Goal: Task Accomplishment & Management: Manage account settings

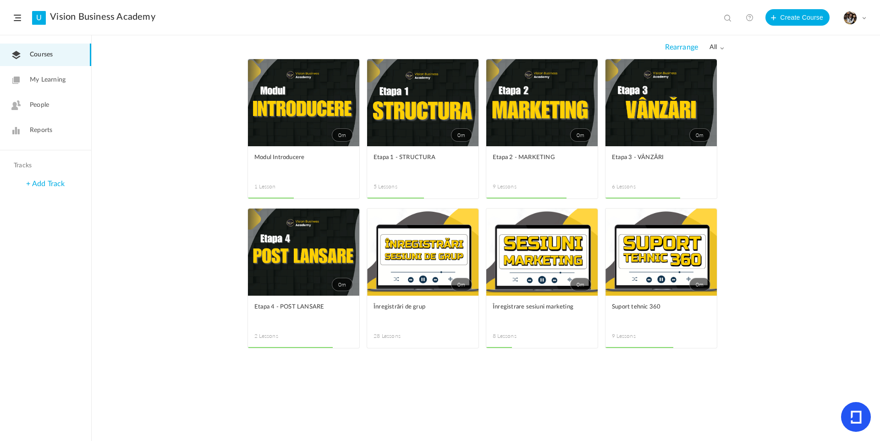
click at [0, 0] on span at bounding box center [0, 0] width 0 height 0
click at [0, 0] on link "Edit" at bounding box center [0, 0] width 0 height 0
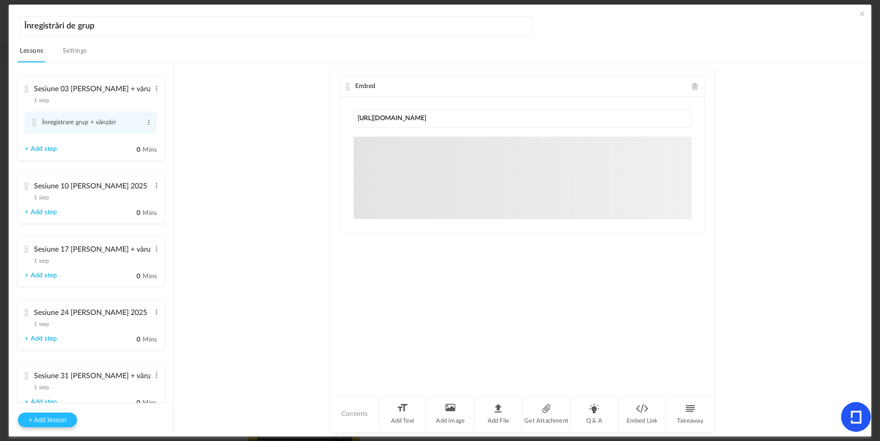
click at [35, 418] on button "+ Add lesson" at bounding box center [47, 419] width 59 height 15
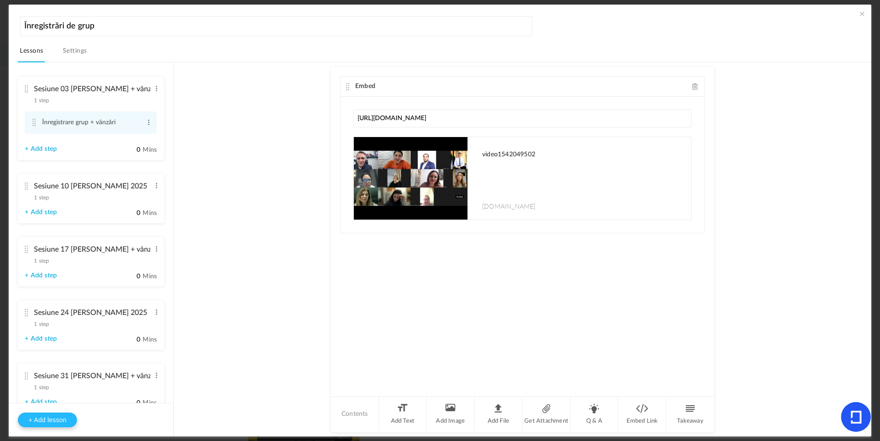
type input "Lesson 29"
type input "0"
type input "Step 1"
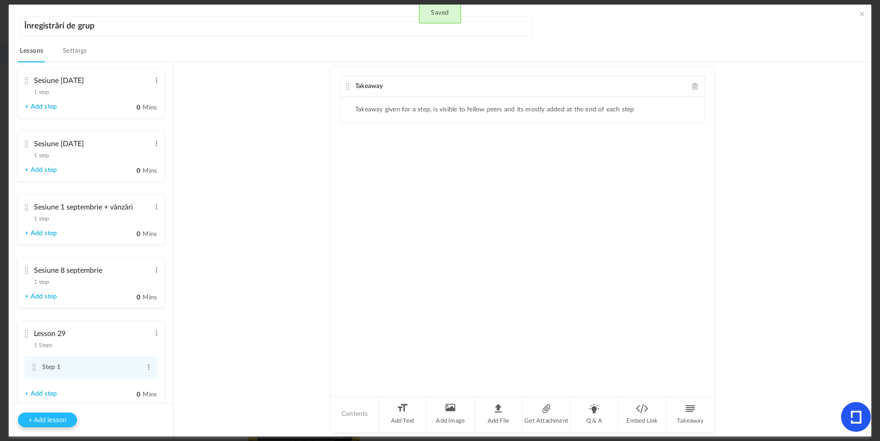
scroll to position [1568, 0]
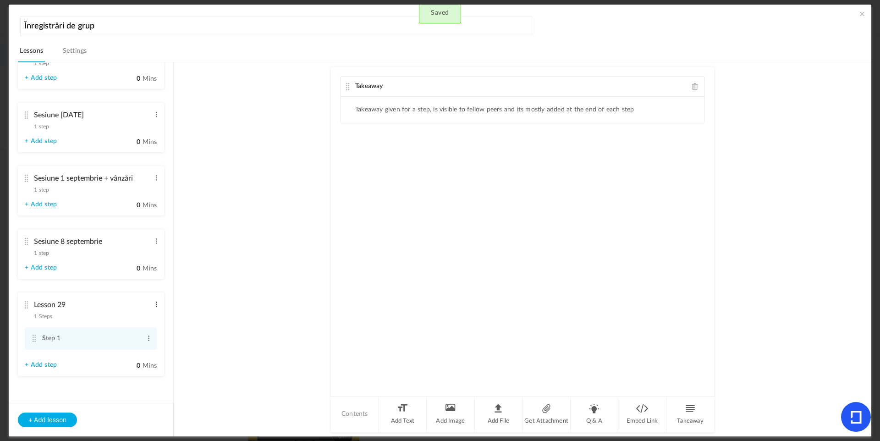
click at [154, 301] on span at bounding box center [156, 304] width 7 height 9
click at [144, 316] on link "Edit" at bounding box center [142, 319] width 36 height 11
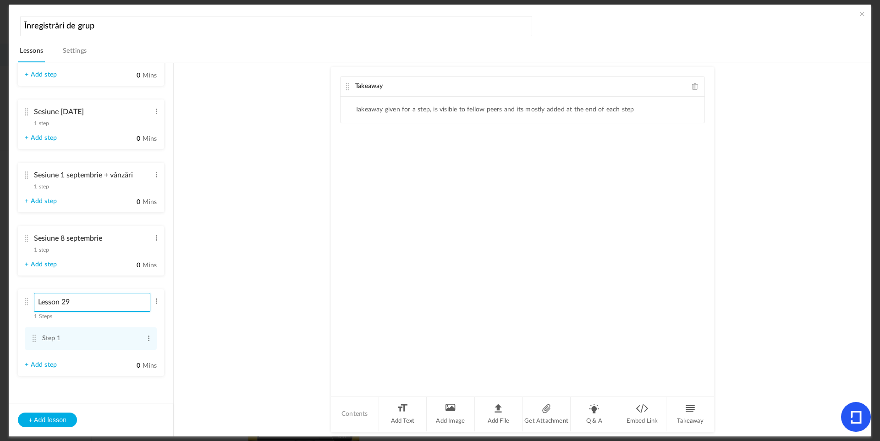
click at [93, 302] on input "Lesson 29" at bounding box center [92, 302] width 116 height 19
type input "Sesiune 22 septembrie + vânzări"
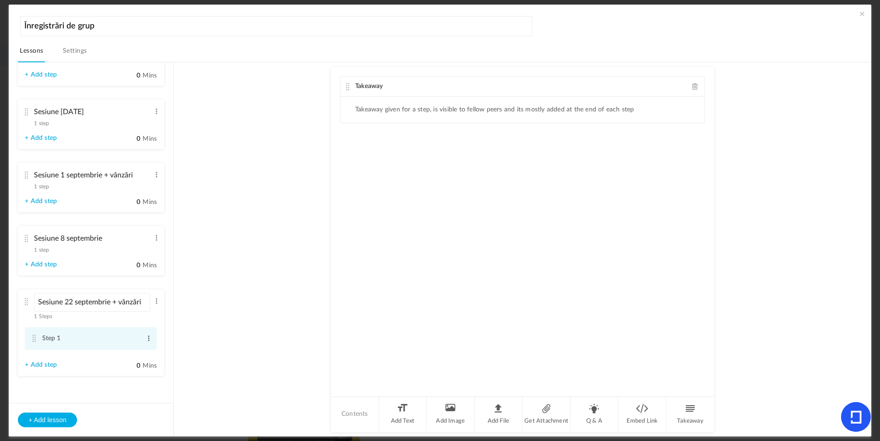
click at [148, 340] on span at bounding box center [148, 338] width 7 height 9
click at [137, 350] on div "Edit Delete" at bounding box center [133, 358] width 37 height 27
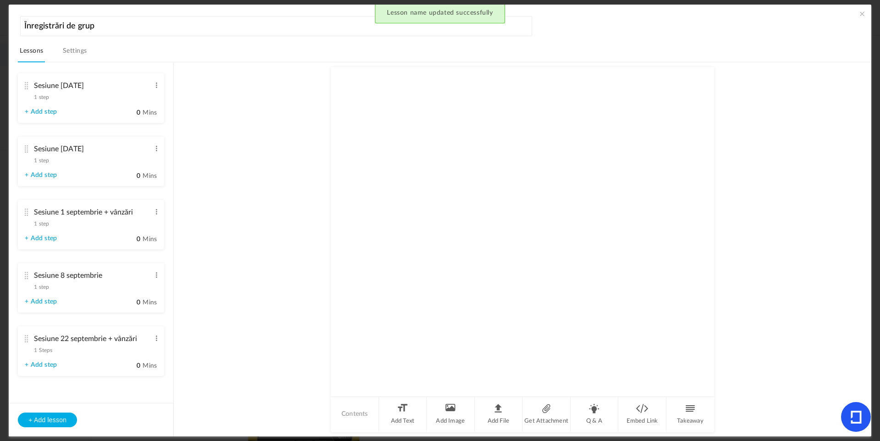
scroll to position [1534, 0]
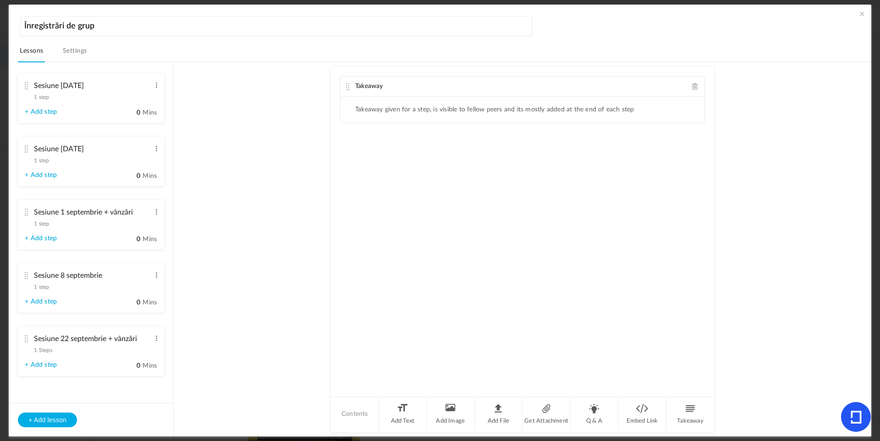
click at [41, 347] on span "1 Steps" at bounding box center [43, 349] width 18 height 5
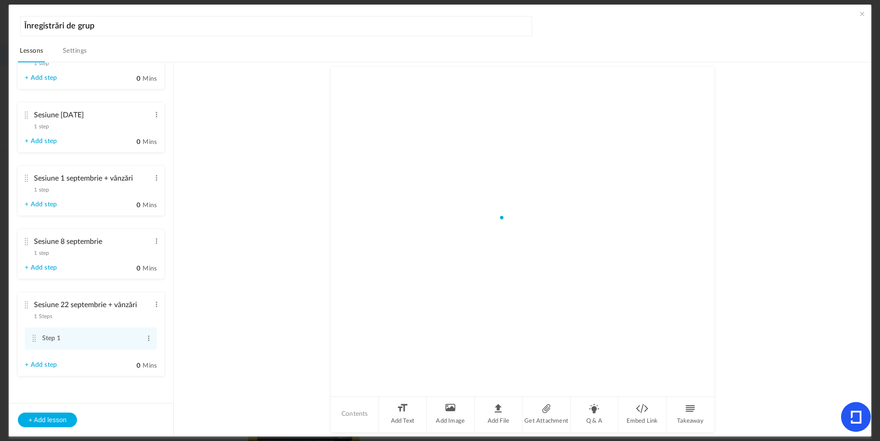
scroll to position [1568, 0]
click at [147, 339] on span at bounding box center [148, 338] width 7 height 9
click at [133, 350] on link "Edit" at bounding box center [134, 353] width 36 height 11
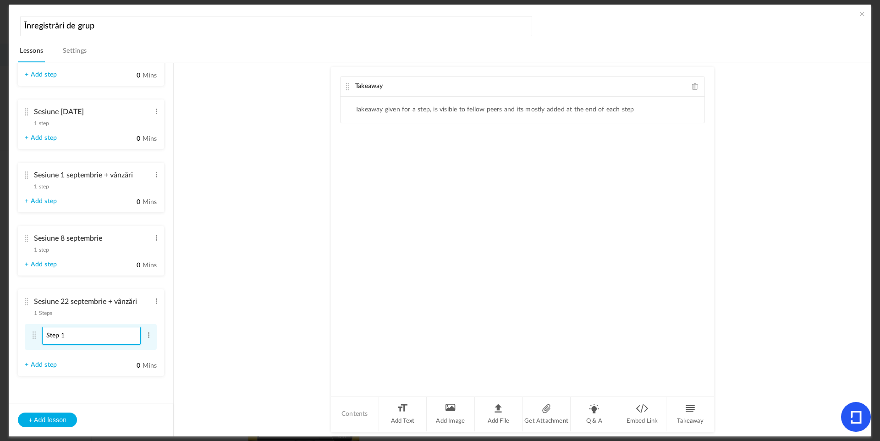
click at [111, 334] on input "Step 1" at bounding box center [91, 336] width 99 height 18
type input "Înregistrare de grup + vânzări"
click at [693, 85] on span at bounding box center [695, 86] width 6 height 7
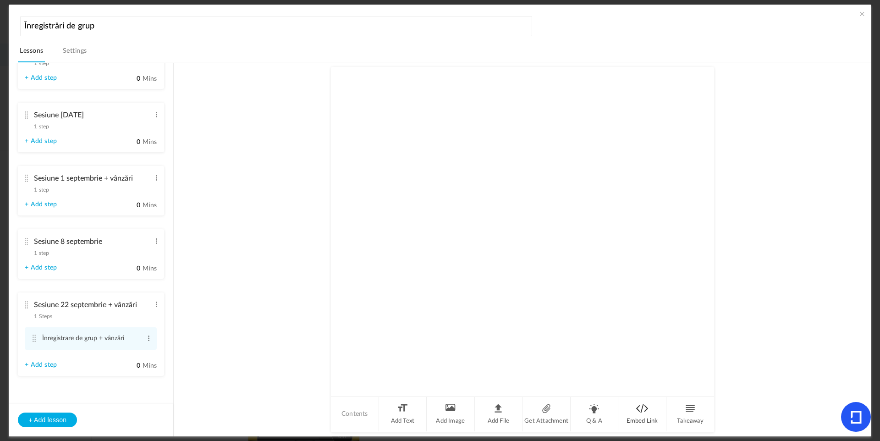
click at [641, 420] on li "Embed Link" at bounding box center [642, 414] width 48 height 34
type input "[URL][DOMAIN_NAME]"
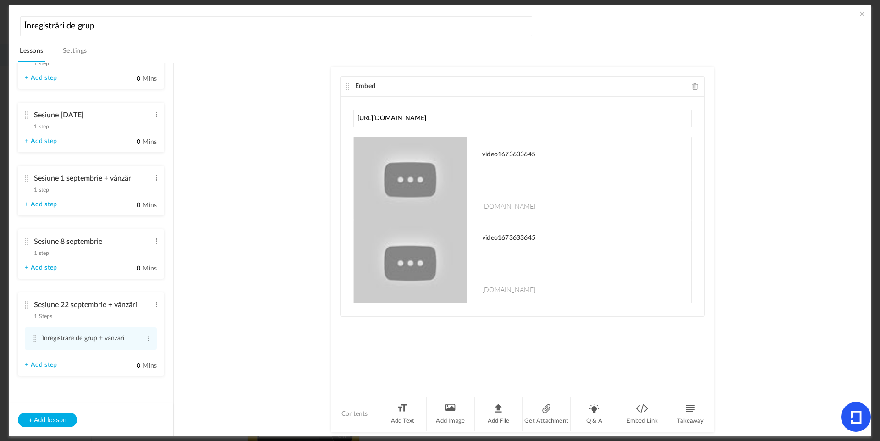
click at [858, 13] on span at bounding box center [861, 13] width 9 height 9
click at [858, 13] on div "My Profile University Settings Current Plan Billing Details Logout" at bounding box center [854, 18] width 23 height 14
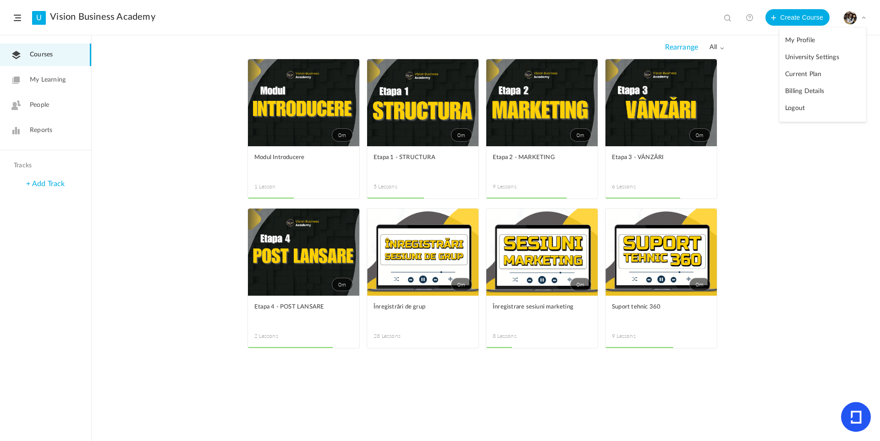
click at [408, 276] on link "0m" at bounding box center [422, 252] width 111 height 87
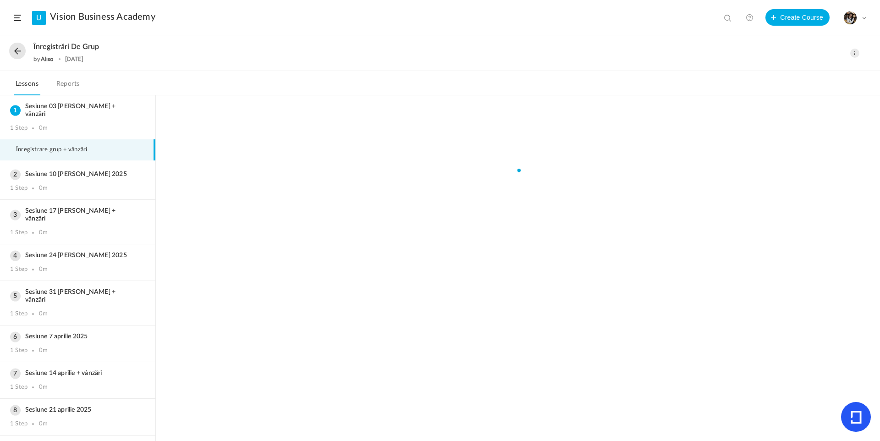
scroll to position [741, 0]
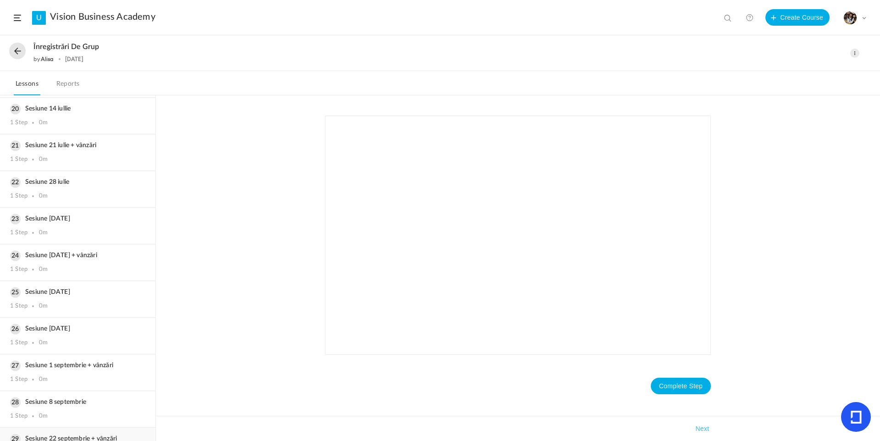
click at [57, 435] on h3 "Sesiune 22 septembrie + vânzări" at bounding box center [77, 439] width 135 height 8
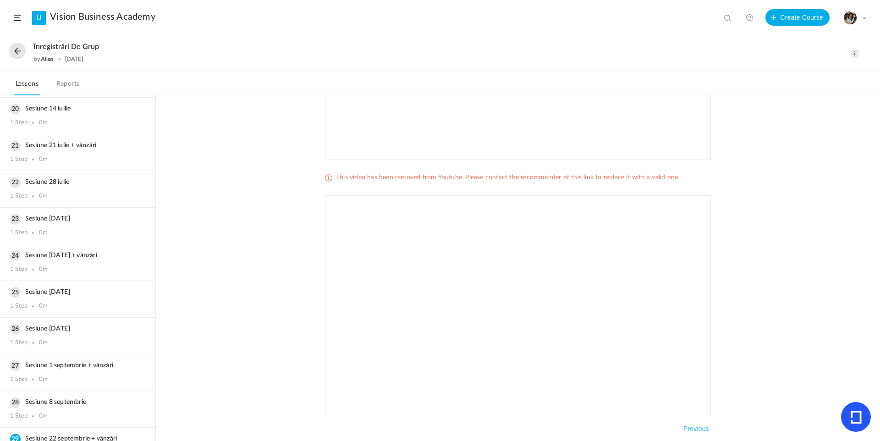
scroll to position [179, 0]
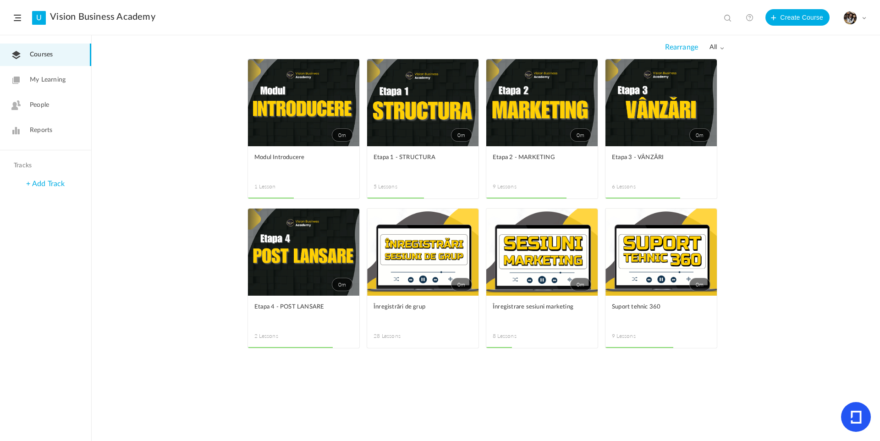
click at [0, 0] on span at bounding box center [0, 0] width 0 height 0
click at [0, 0] on link "Edit" at bounding box center [0, 0] width 0 height 0
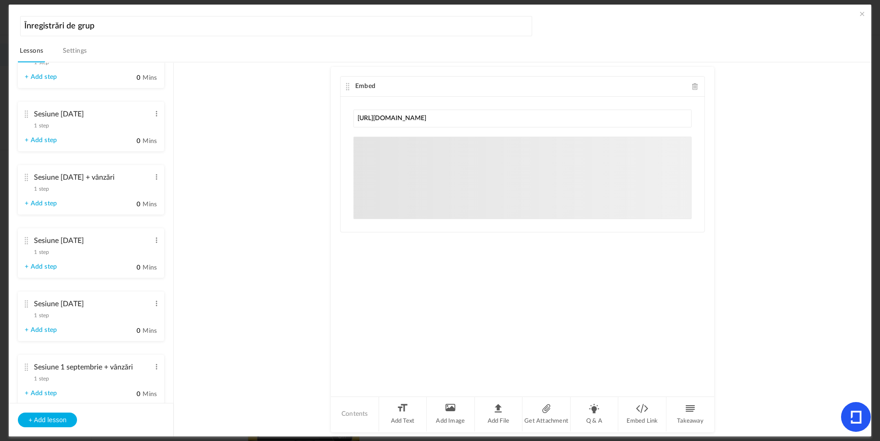
scroll to position [1568, 0]
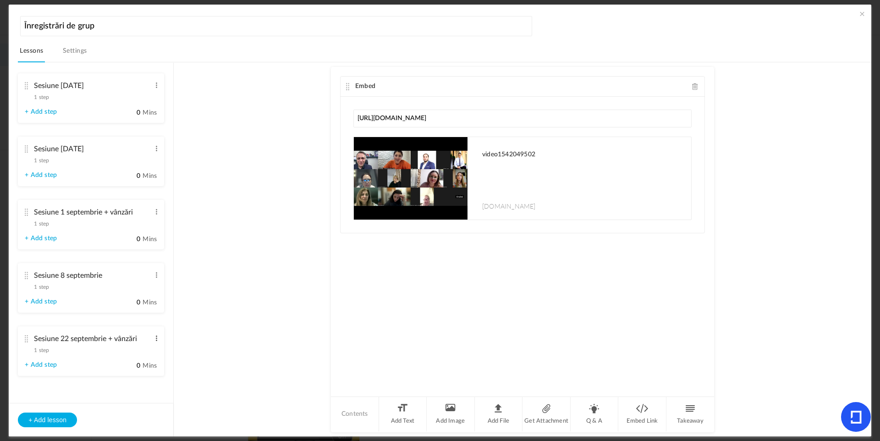
click at [155, 338] on span at bounding box center [156, 338] width 7 height 9
click at [148, 352] on link "Edit" at bounding box center [142, 353] width 36 height 11
click at [154, 347] on li "Sesiune 22 septembrie + vânzări 1 step Edit Delete + Add step 0 Mins" at bounding box center [91, 349] width 146 height 53
click at [40, 354] on div "Sesiune 22 septembrie + vânzări 1 step Edit Delete" at bounding box center [88, 342] width 126 height 24
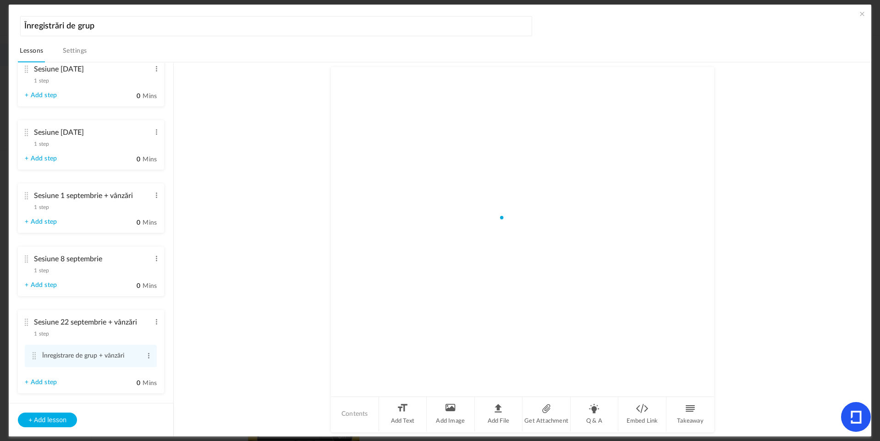
scroll to position [1534, 0]
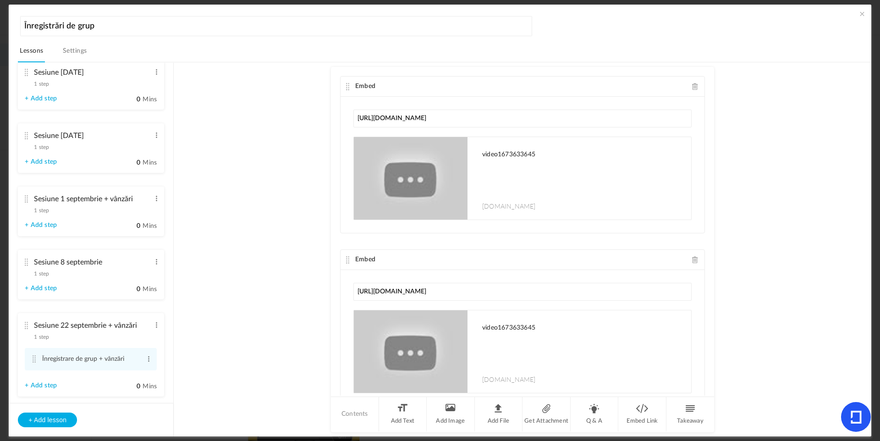
click at [688, 263] on div "Embed" at bounding box center [523, 260] width 364 height 20
click at [692, 263] on div "Embed" at bounding box center [523, 260] width 364 height 20
click at [692, 261] on span at bounding box center [695, 259] width 6 height 7
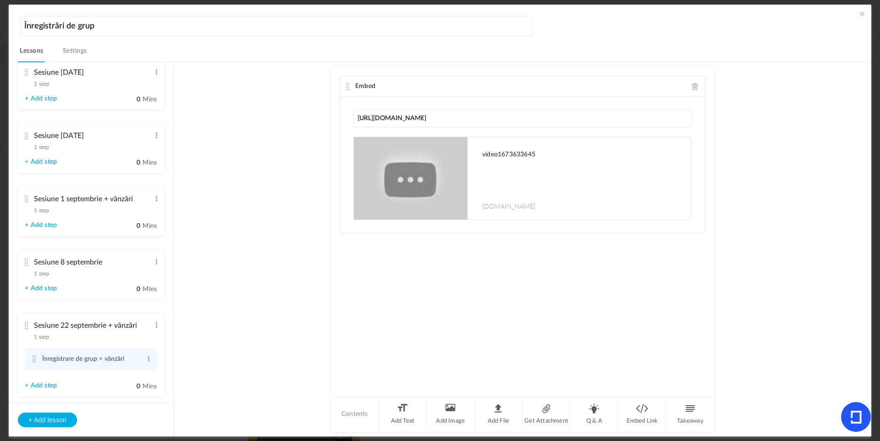
click at [858, 14] on span at bounding box center [861, 13] width 9 height 9
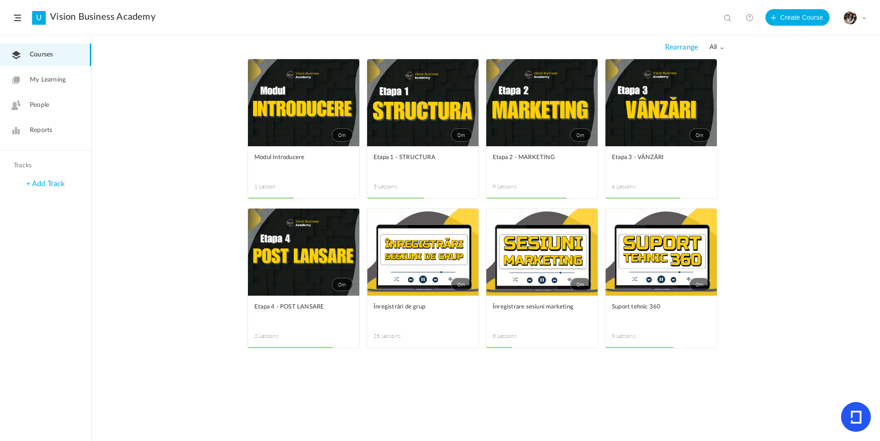
click at [441, 238] on link "0m" at bounding box center [422, 252] width 111 height 87
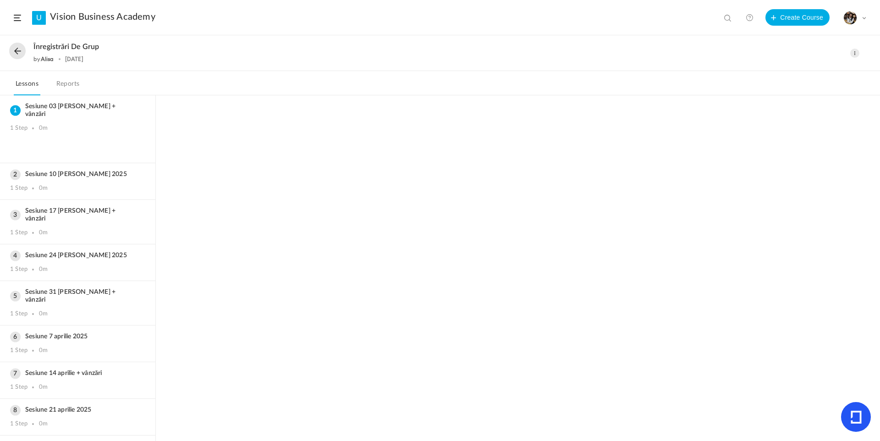
scroll to position [741, 0]
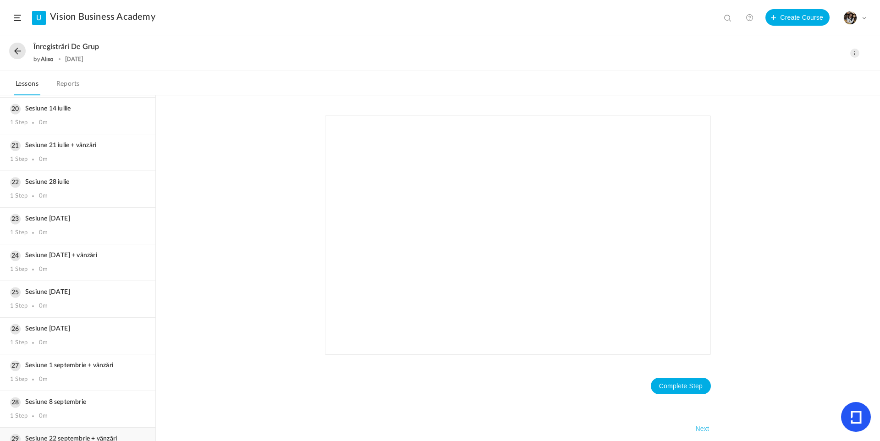
click at [66, 435] on h3 "Sesiune 22 septembrie + vânzări" at bounding box center [77, 439] width 135 height 8
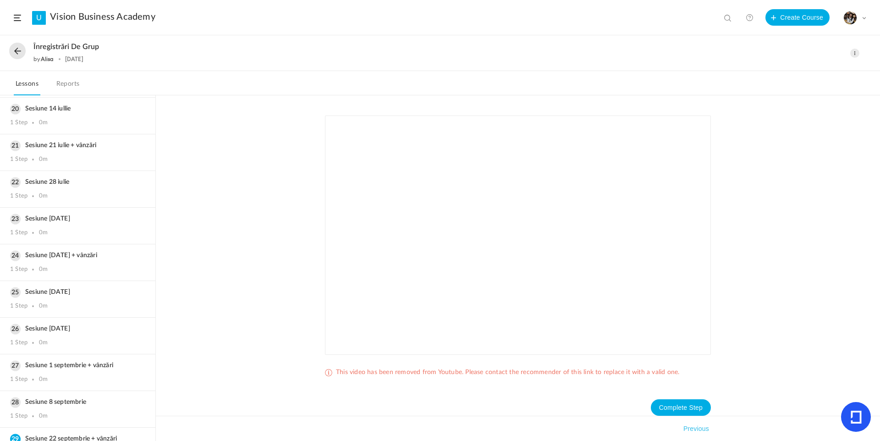
click at [16, 51] on button at bounding box center [17, 51] width 16 height 16
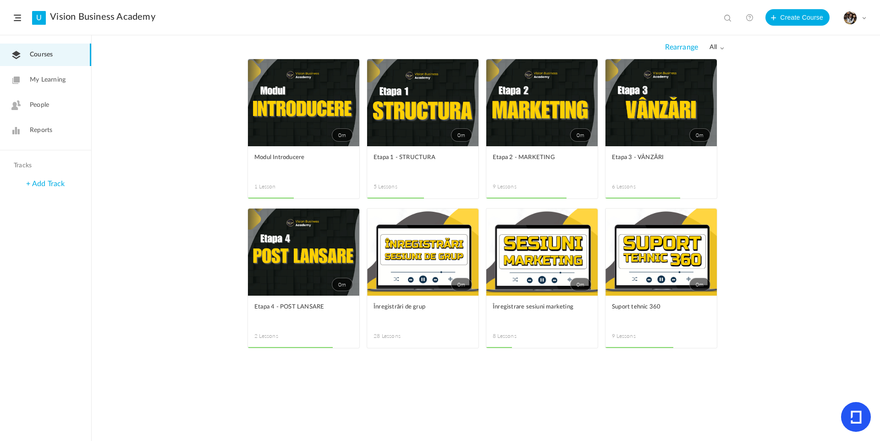
click at [0, 0] on span at bounding box center [0, 0] width 0 height 0
click at [0, 0] on link "Edit" at bounding box center [0, 0] width 0 height 0
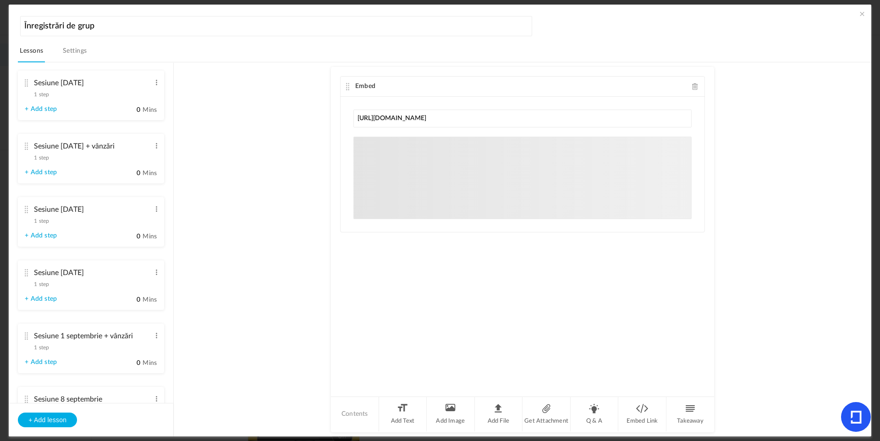
scroll to position [1568, 0]
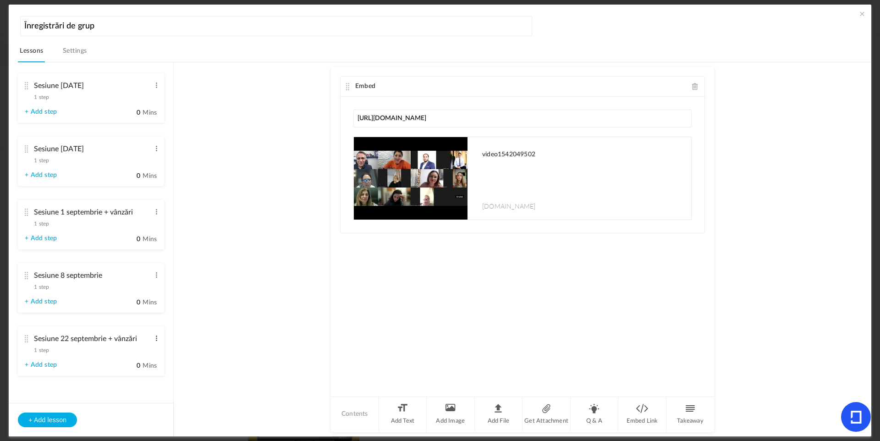
click at [153, 340] on span at bounding box center [156, 338] width 7 height 9
click at [143, 350] on link "Edit" at bounding box center [142, 353] width 36 height 11
click at [45, 352] on span "1 step" at bounding box center [41, 349] width 15 height 5
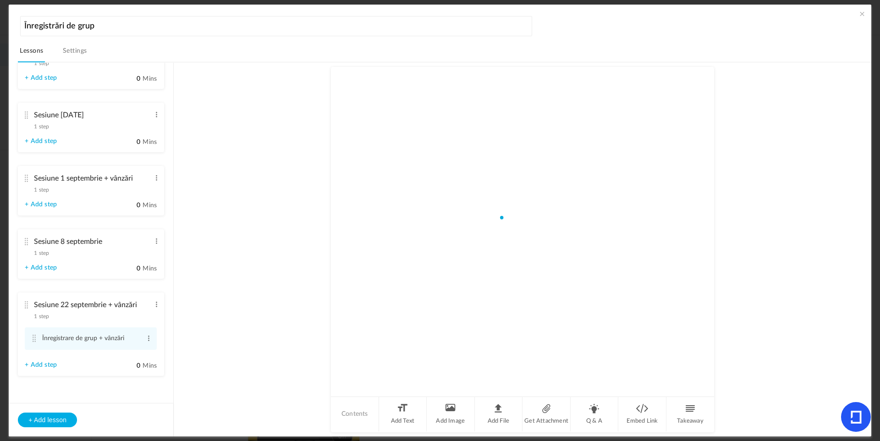
scroll to position [1534, 0]
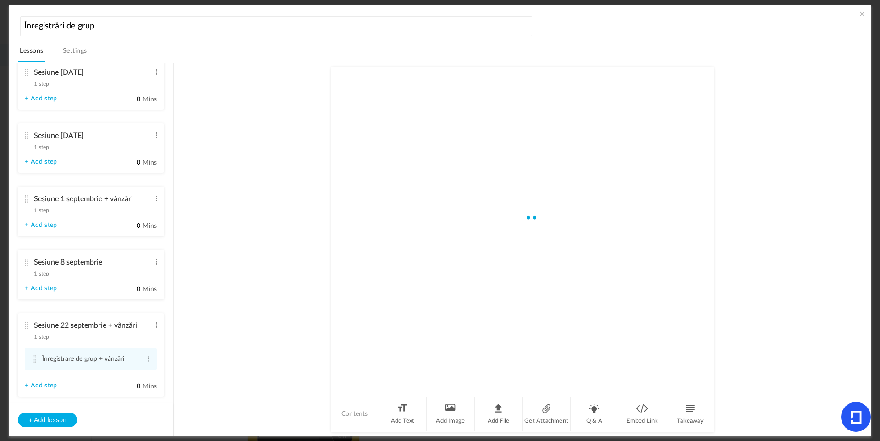
click at [52, 341] on div "Sesiune 22 septembrie + vânzări 1 step Edit Delete" at bounding box center [88, 329] width 126 height 24
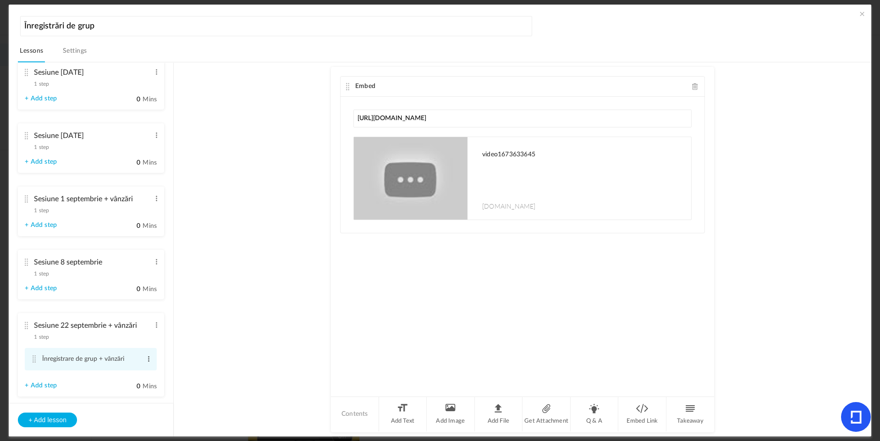
click at [145, 363] on span at bounding box center [148, 358] width 7 height 9
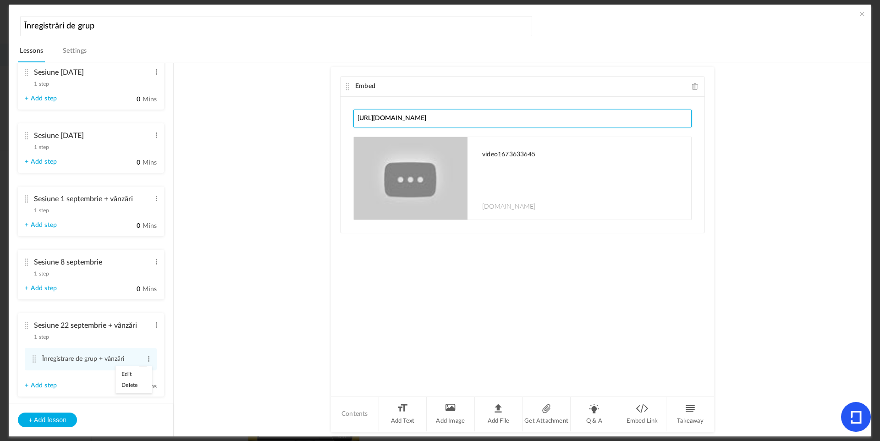
click at [472, 121] on input "[URL][DOMAIN_NAME]" at bounding box center [522, 119] width 338 height 18
drag, startPoint x: 469, startPoint y: 116, endPoint x: 302, endPoint y: 107, distance: 166.6
click at [302, 107] on au-course-substep "Embed [URL][DOMAIN_NAME] video1673633645 [DOMAIN_NAME] Sorry! The content that …" at bounding box center [523, 249] width 676 height 375
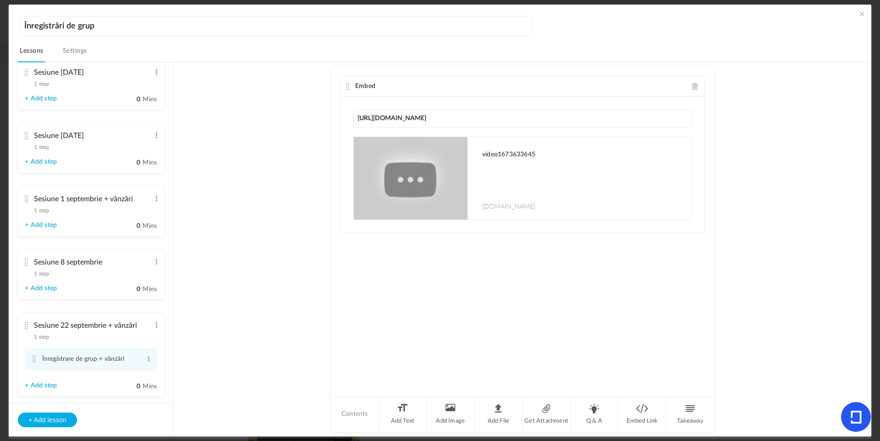
click at [476, 133] on div "[URL][DOMAIN_NAME] video1673633645 [DOMAIN_NAME] Sorry! The content that you ar…" at bounding box center [523, 165] width 364 height 136
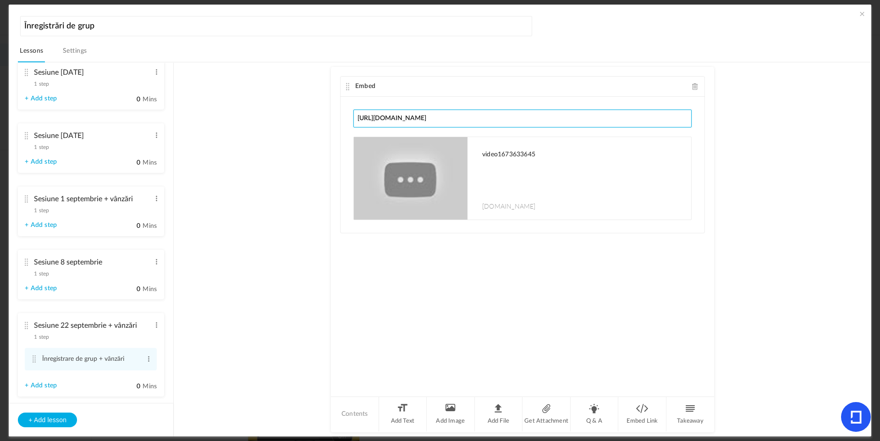
click at [472, 119] on input "[URL][DOMAIN_NAME]" at bounding box center [522, 119] width 338 height 18
paste input "ueww8FusGdA"
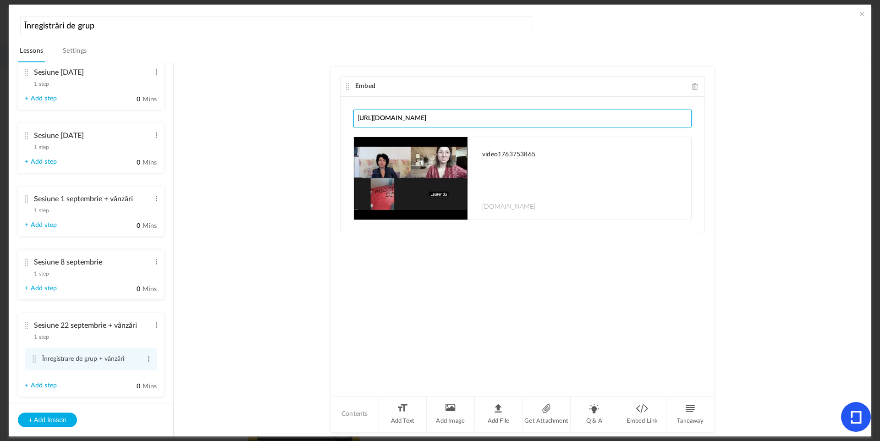
type input "[URL][DOMAIN_NAME]"
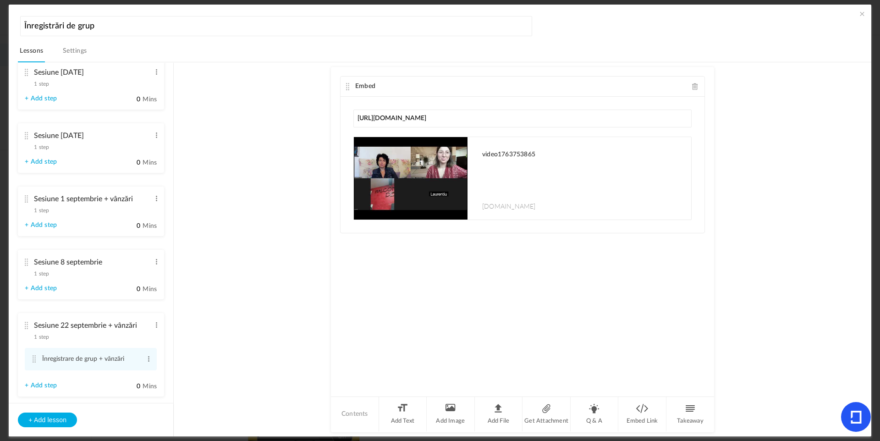
click at [750, 118] on au-course-substep "Embed [URL][DOMAIN_NAME] video1763753865 [DOMAIN_NAME] Sorry! The content that …" at bounding box center [523, 249] width 676 height 375
click at [384, 58] on nav "Lessons Settings" at bounding box center [444, 53] width 853 height 18
click at [860, 17] on span at bounding box center [861, 13] width 9 height 9
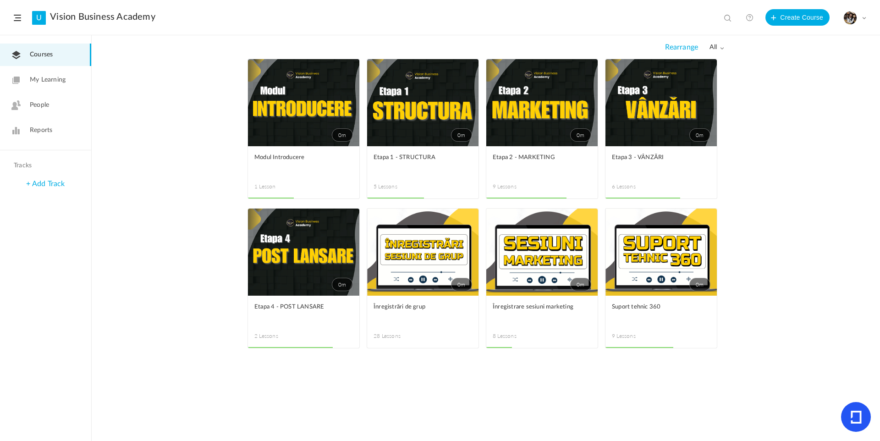
click at [0, 0] on span at bounding box center [0, 0] width 0 height 0
click at [0, 0] on link "Edit" at bounding box center [0, 0] width 0 height 0
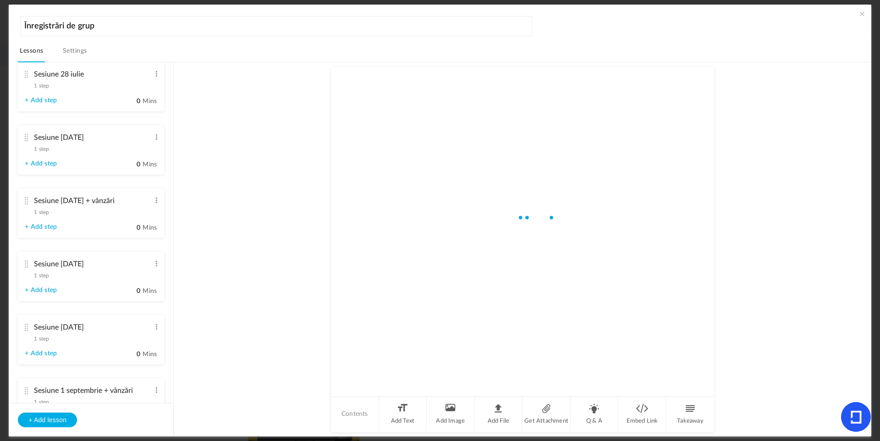
scroll to position [1568, 0]
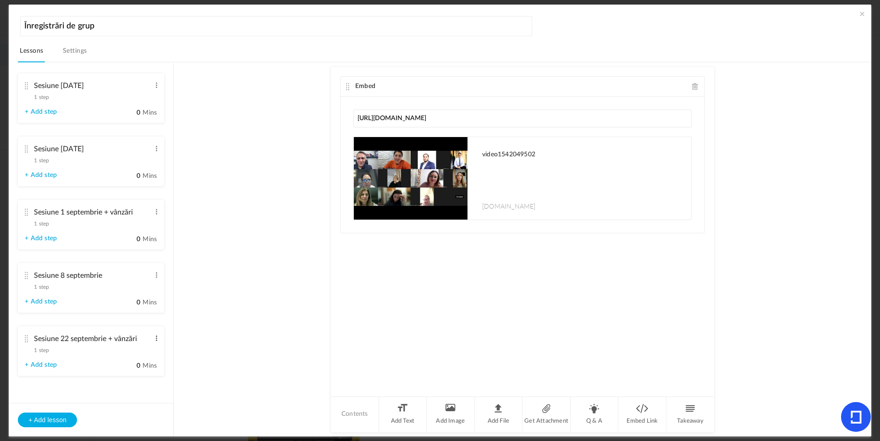
click at [155, 337] on span at bounding box center [156, 338] width 7 height 9
click at [143, 350] on link "Edit" at bounding box center [142, 353] width 36 height 11
click at [50, 350] on div "Sesiune 22 septembrie + vânzări 1 step Edit Delete" at bounding box center [88, 342] width 126 height 24
click at [49, 350] on span "1 step" at bounding box center [41, 349] width 15 height 5
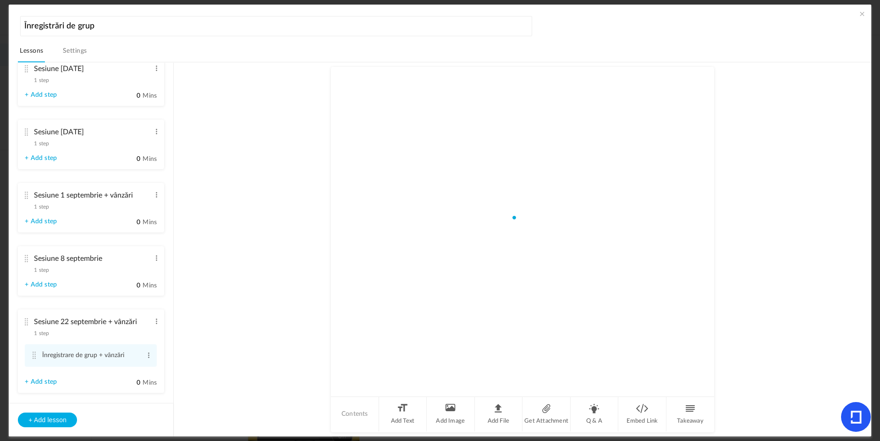
scroll to position [1534, 0]
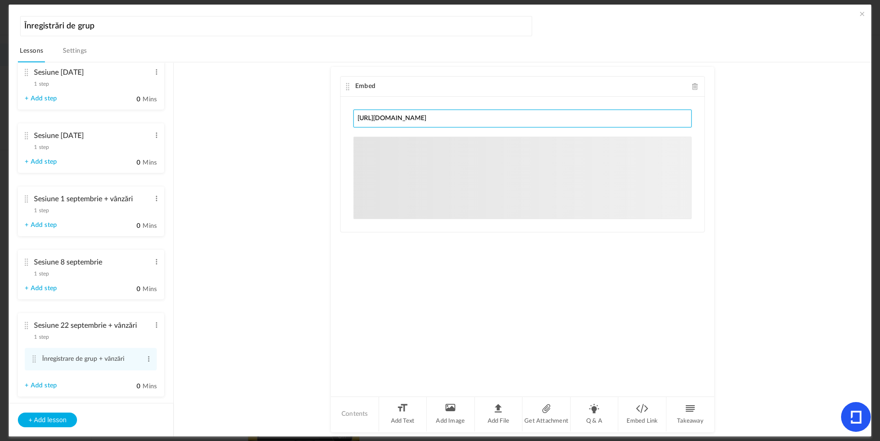
click at [520, 117] on input "[URL][DOMAIN_NAME]" at bounding box center [522, 119] width 338 height 18
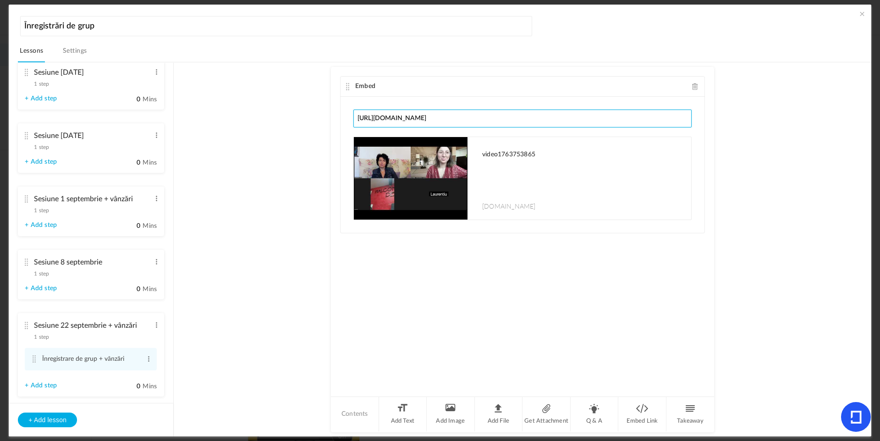
click at [520, 117] on input "[URL][DOMAIN_NAME]" at bounding box center [522, 119] width 338 height 18
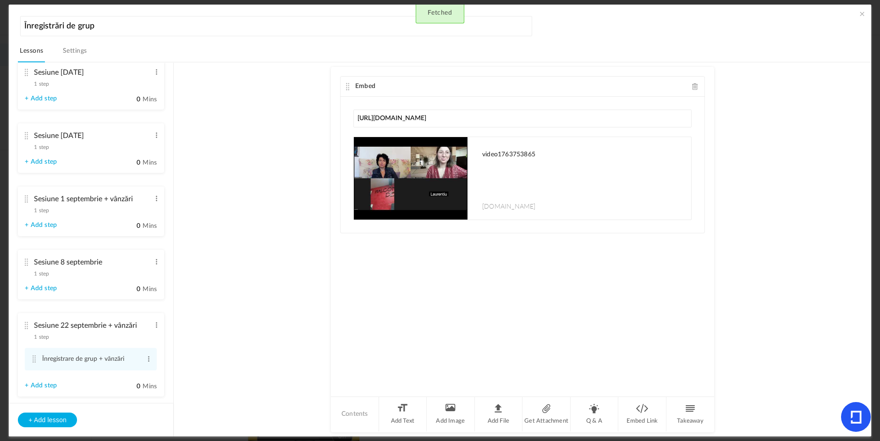
click at [311, 99] on au-course-substep "Embed [URL][DOMAIN_NAME] video1763753865 [DOMAIN_NAME] Sorry! The content that …" at bounding box center [523, 249] width 676 height 375
click at [861, 11] on span at bounding box center [861, 13] width 9 height 9
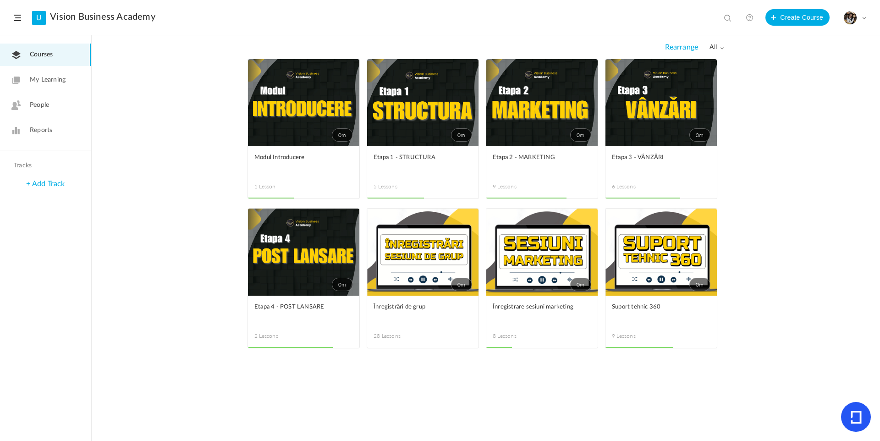
click at [67, 104] on link "People" at bounding box center [45, 105] width 91 height 22
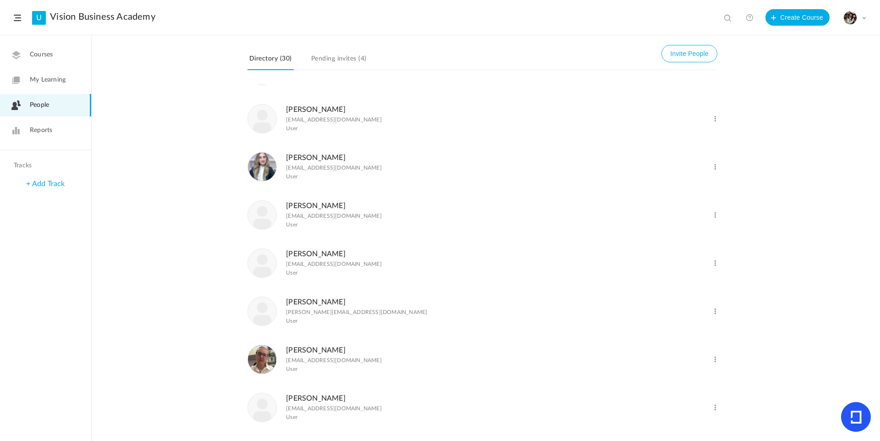
scroll to position [616, 0]
click at [716, 315] on span at bounding box center [715, 311] width 9 height 9
click at [691, 357] on link "Delete User" at bounding box center [685, 348] width 68 height 17
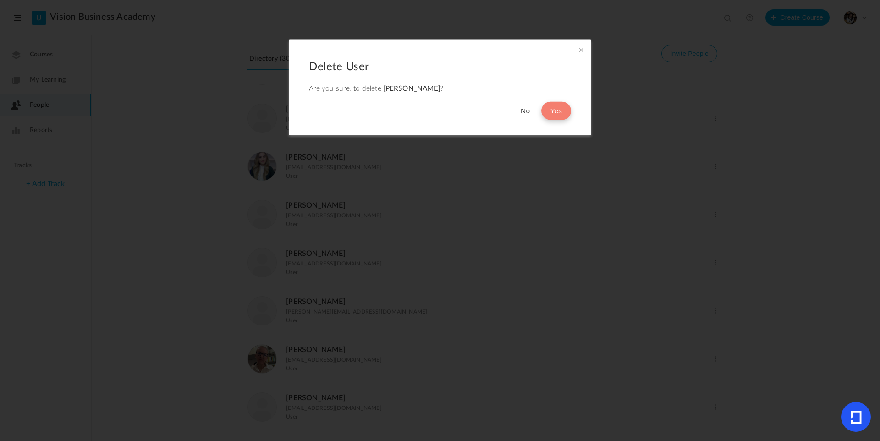
click at [565, 116] on button "Yes" at bounding box center [556, 111] width 30 height 18
